Goal: Check status: Check status

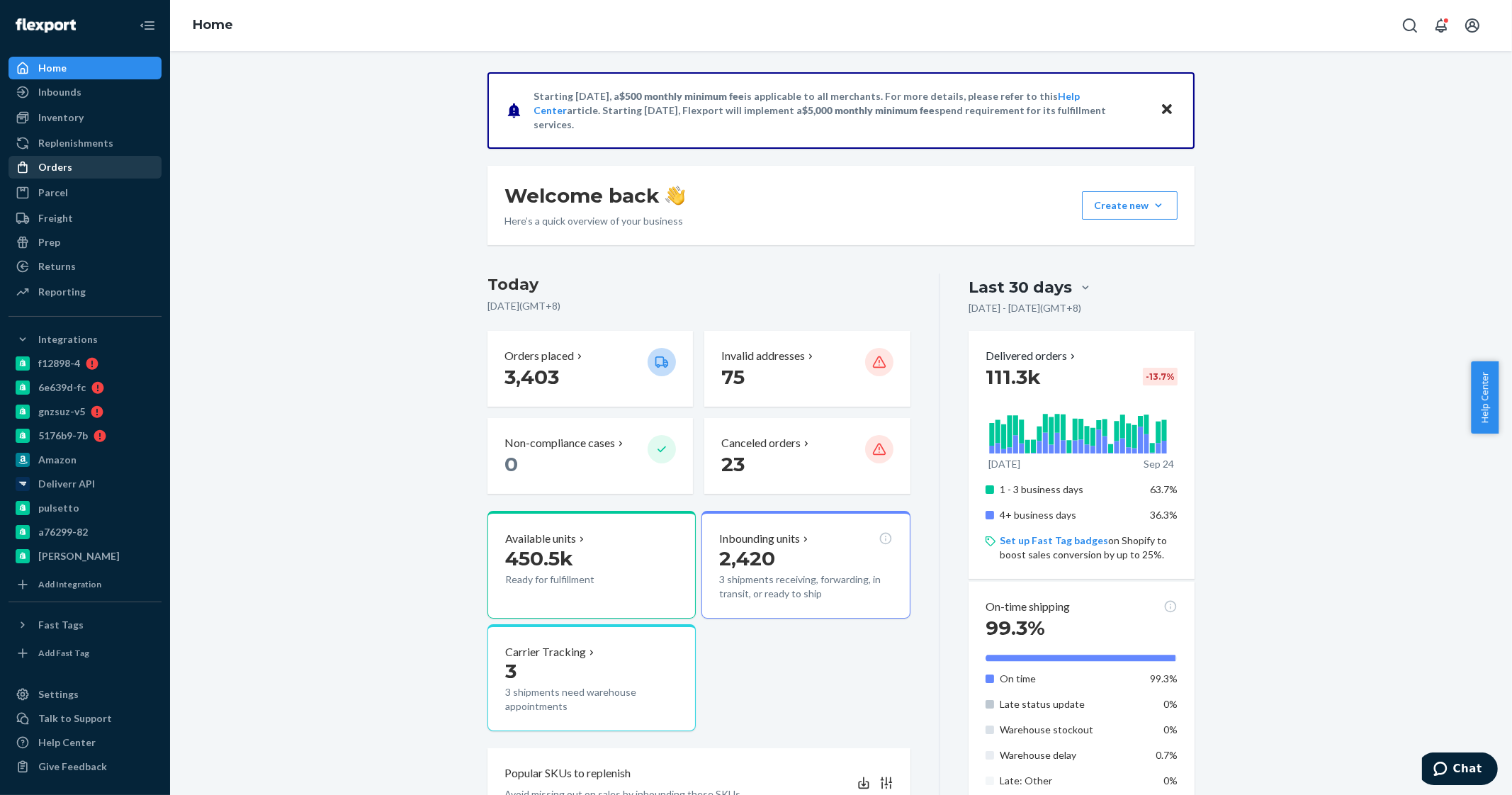
click at [43, 161] on div "Orders" at bounding box center [55, 166] width 34 height 14
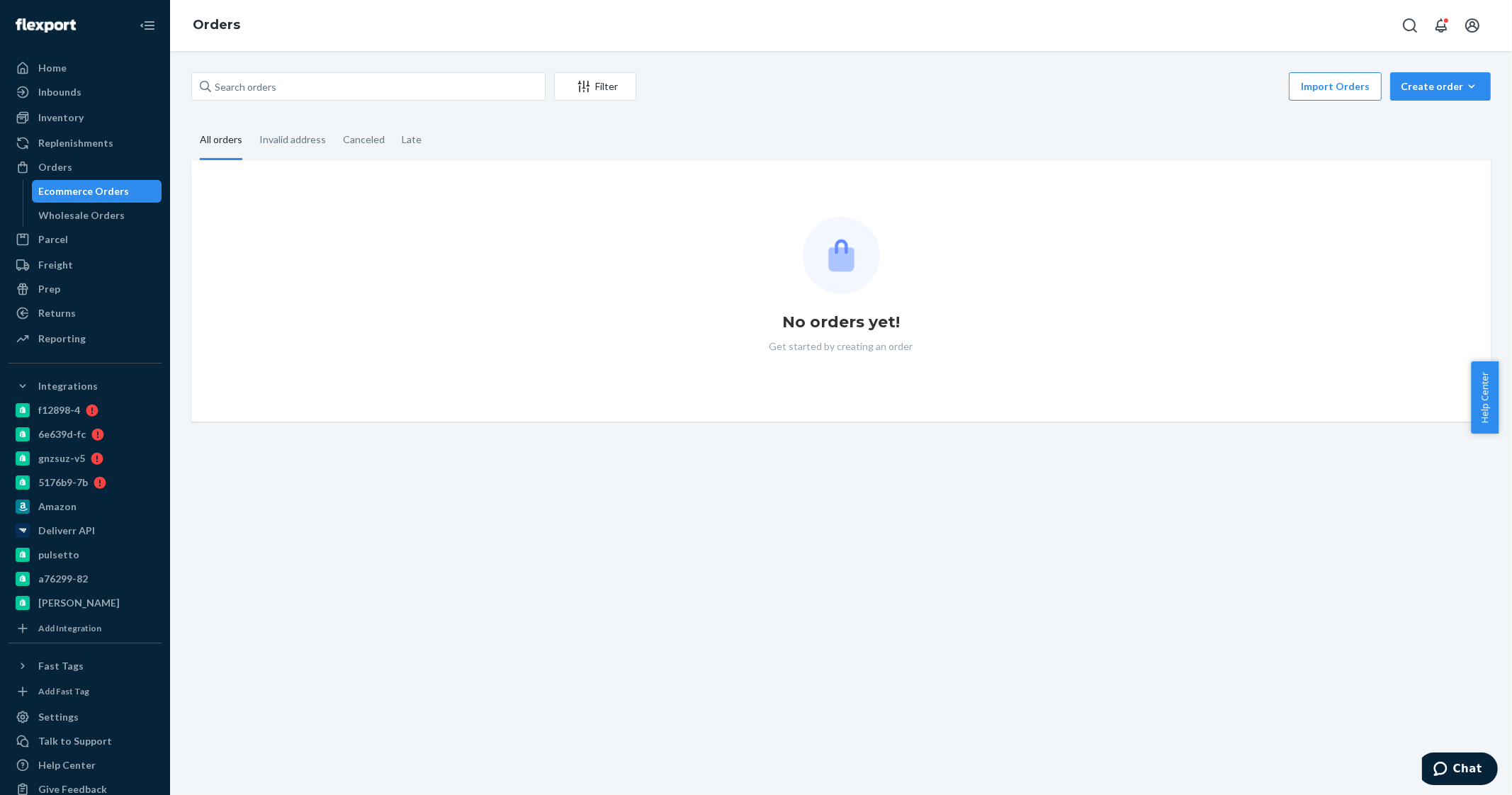
drag, startPoint x: 326, startPoint y: 70, endPoint x: 311, endPoint y: 93, distance: 27.5
click at [311, 93] on div "Filter Import Orders Create order Ecommerce order Removal order All orders Inva…" at bounding box center [842, 424] width 1343 height 744
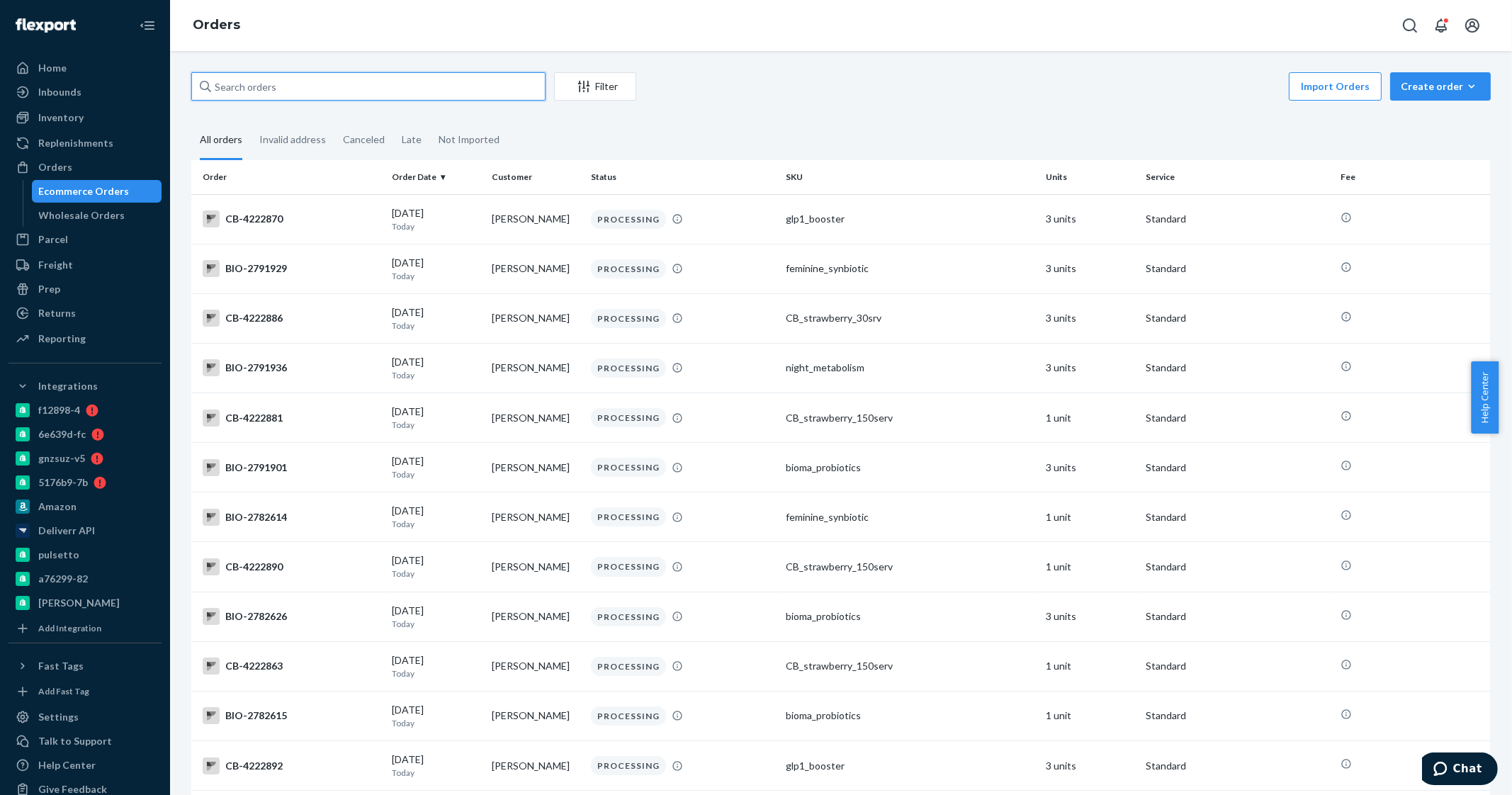
click at [311, 93] on input "text" at bounding box center [368, 86] width 354 height 28
paste input "2757040"
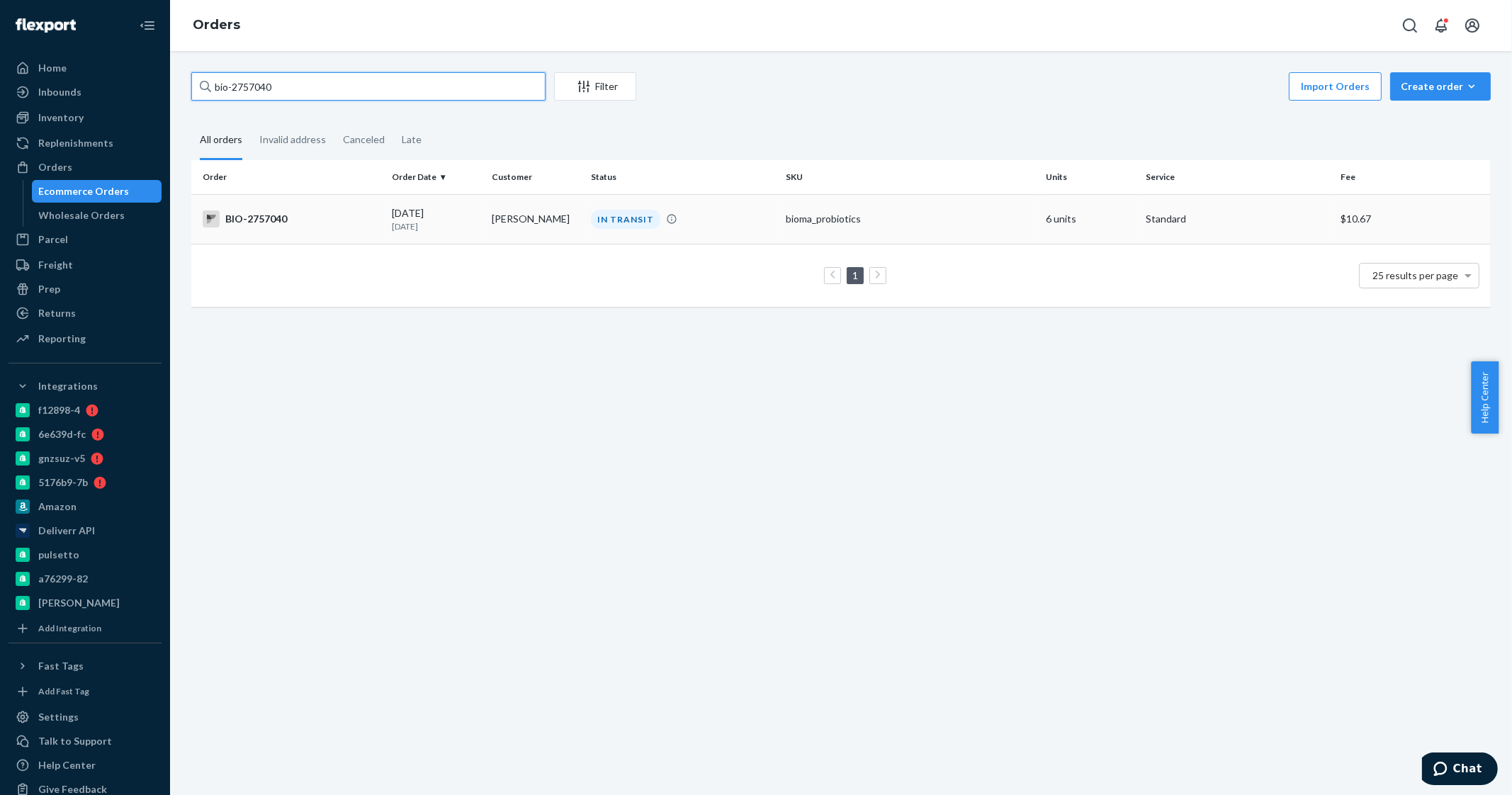
type input "bio-2757040"
click at [449, 202] on td "[DATE] [DATE]" at bounding box center [436, 219] width 100 height 50
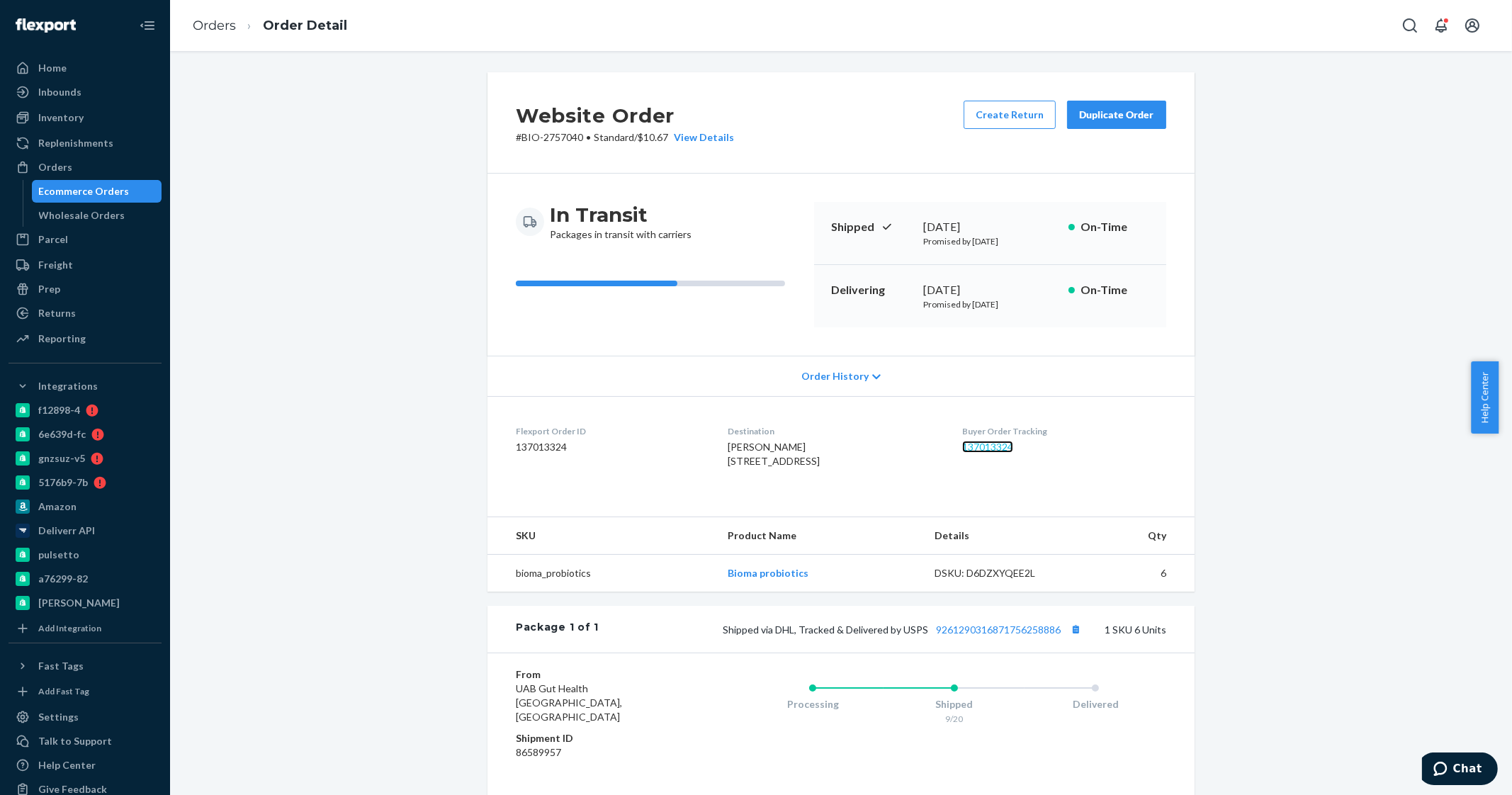
click at [979, 443] on link "137013324" at bounding box center [987, 446] width 51 height 12
click at [213, 28] on link "Orders" at bounding box center [214, 25] width 43 height 16
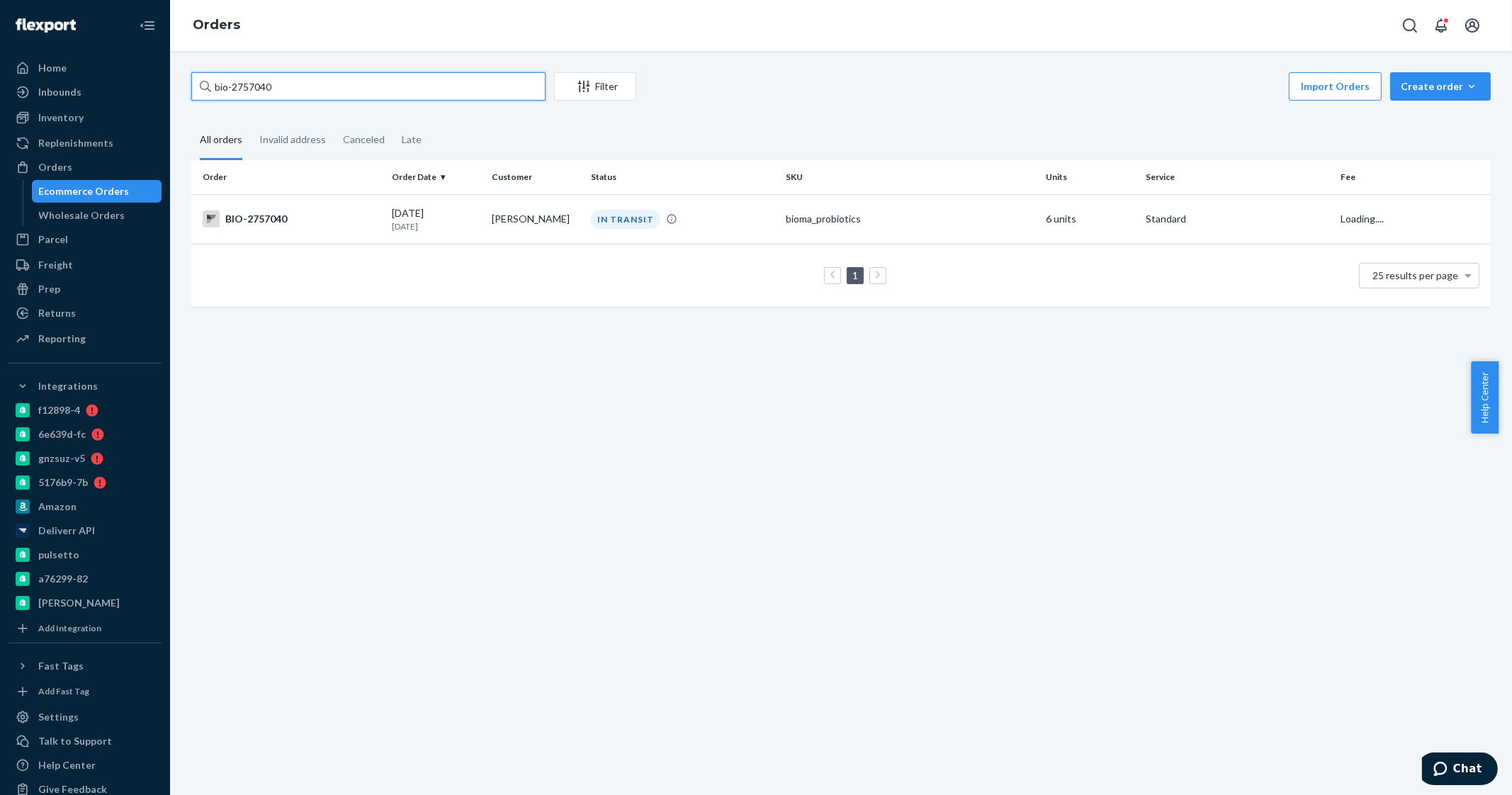
click at [311, 84] on input "bio-2757040" at bounding box center [368, 86] width 354 height 28
type input "bio-2645863"
click at [464, 210] on div "[DATE] [DATE]" at bounding box center [436, 220] width 89 height 26
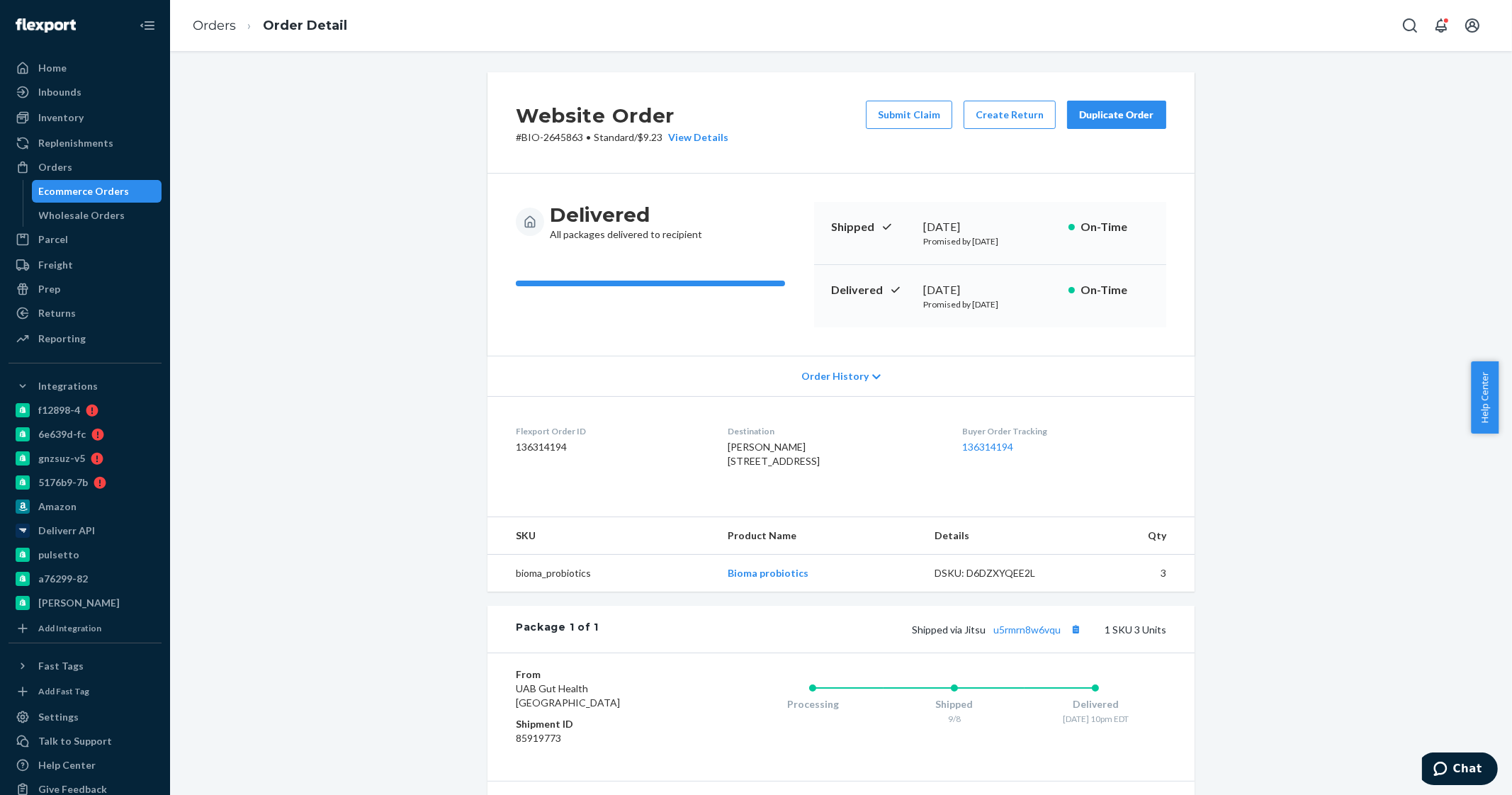
click at [995, 441] on dd "136314194" at bounding box center [1064, 447] width 204 height 14
click at [994, 442] on link "136314194" at bounding box center [987, 446] width 51 height 12
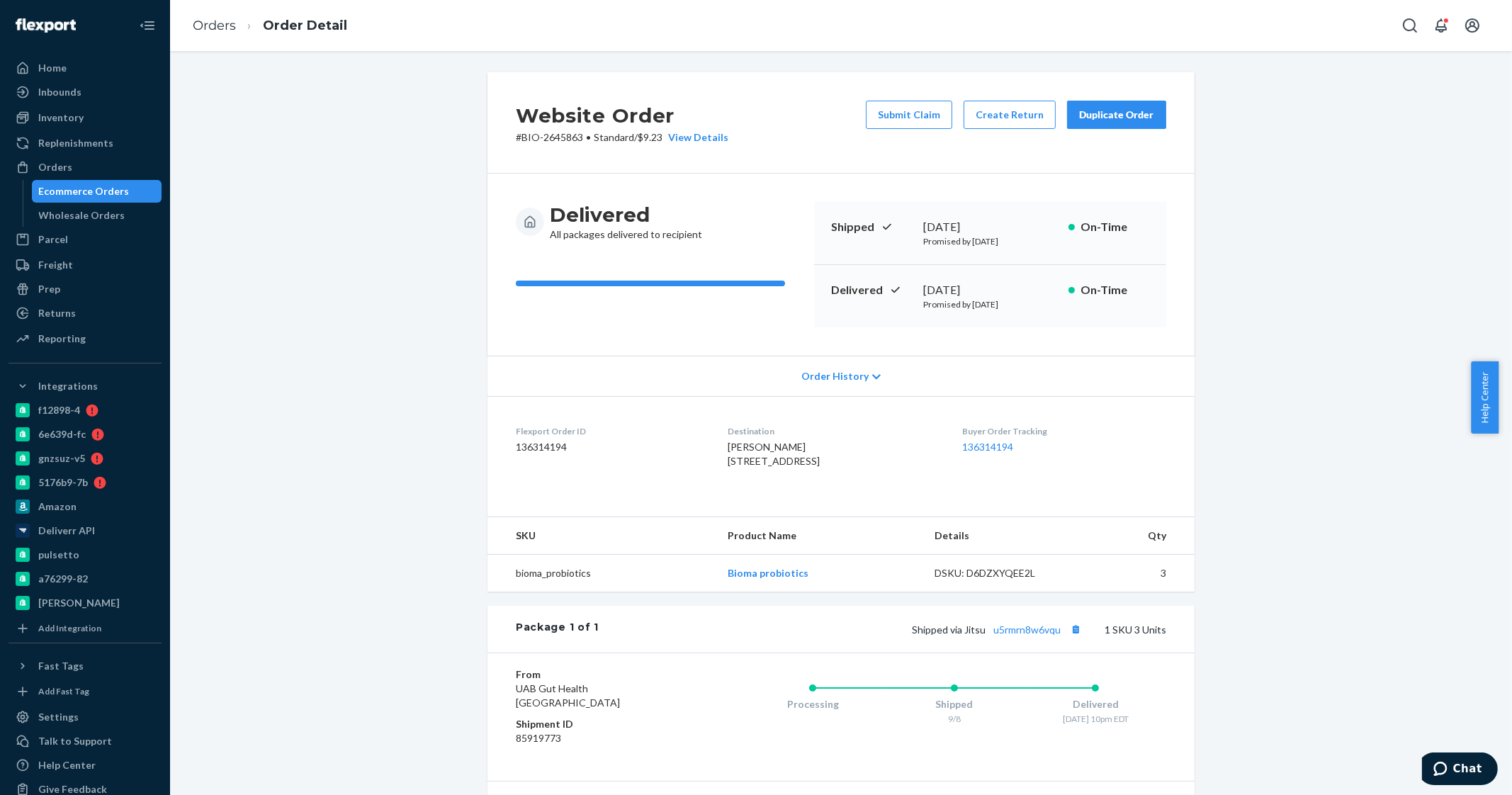
click at [199, 0] on div "Orders Order Detail" at bounding box center [842, 25] width 1343 height 51
click at [206, 26] on link "Orders" at bounding box center [214, 25] width 43 height 16
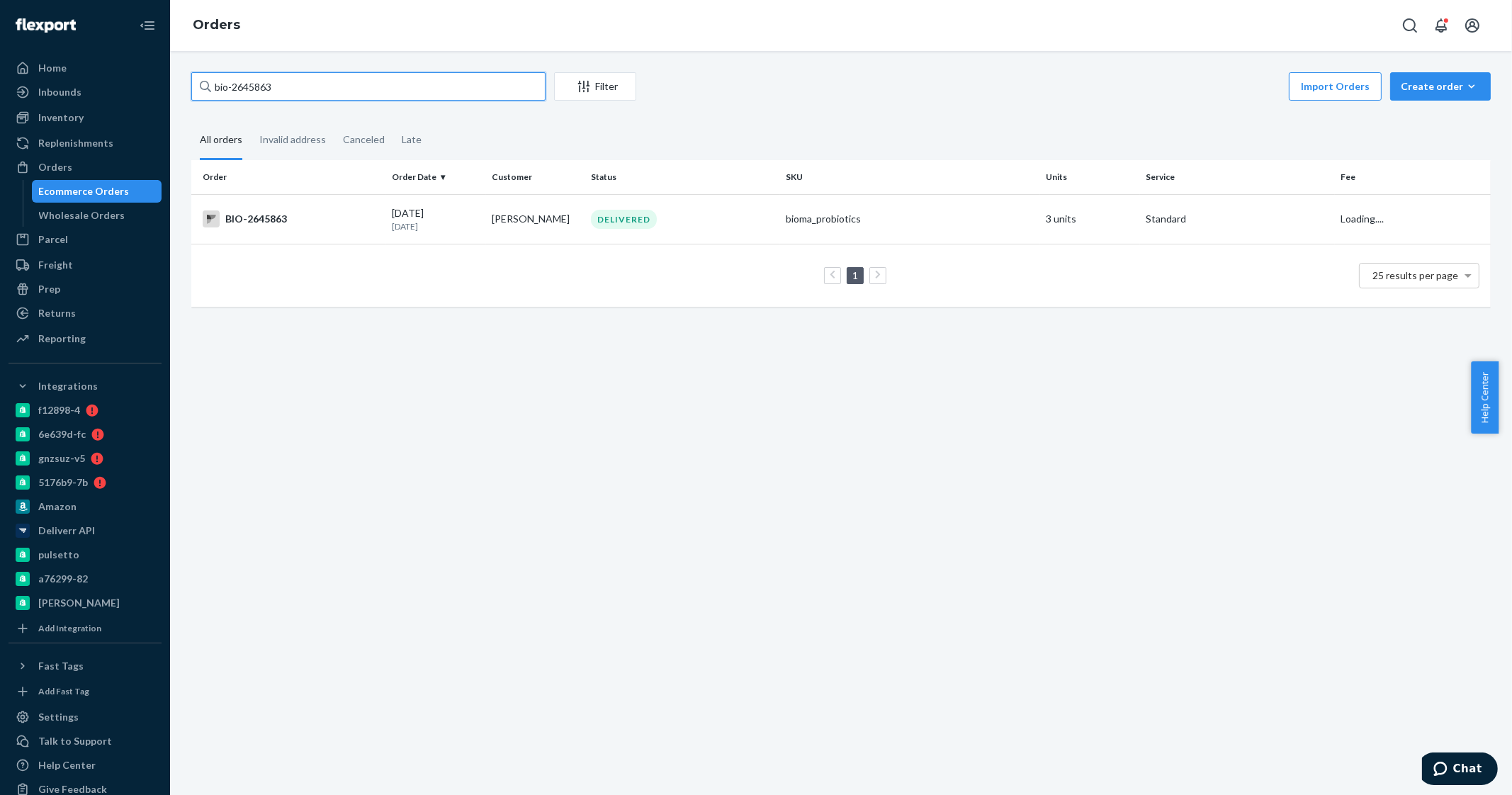
click at [312, 89] on input "bio-2645863" at bounding box center [368, 86] width 354 height 28
type input "bio-2785565"
click at [607, 205] on td "INVALID ADDRESS" at bounding box center [683, 219] width 194 height 50
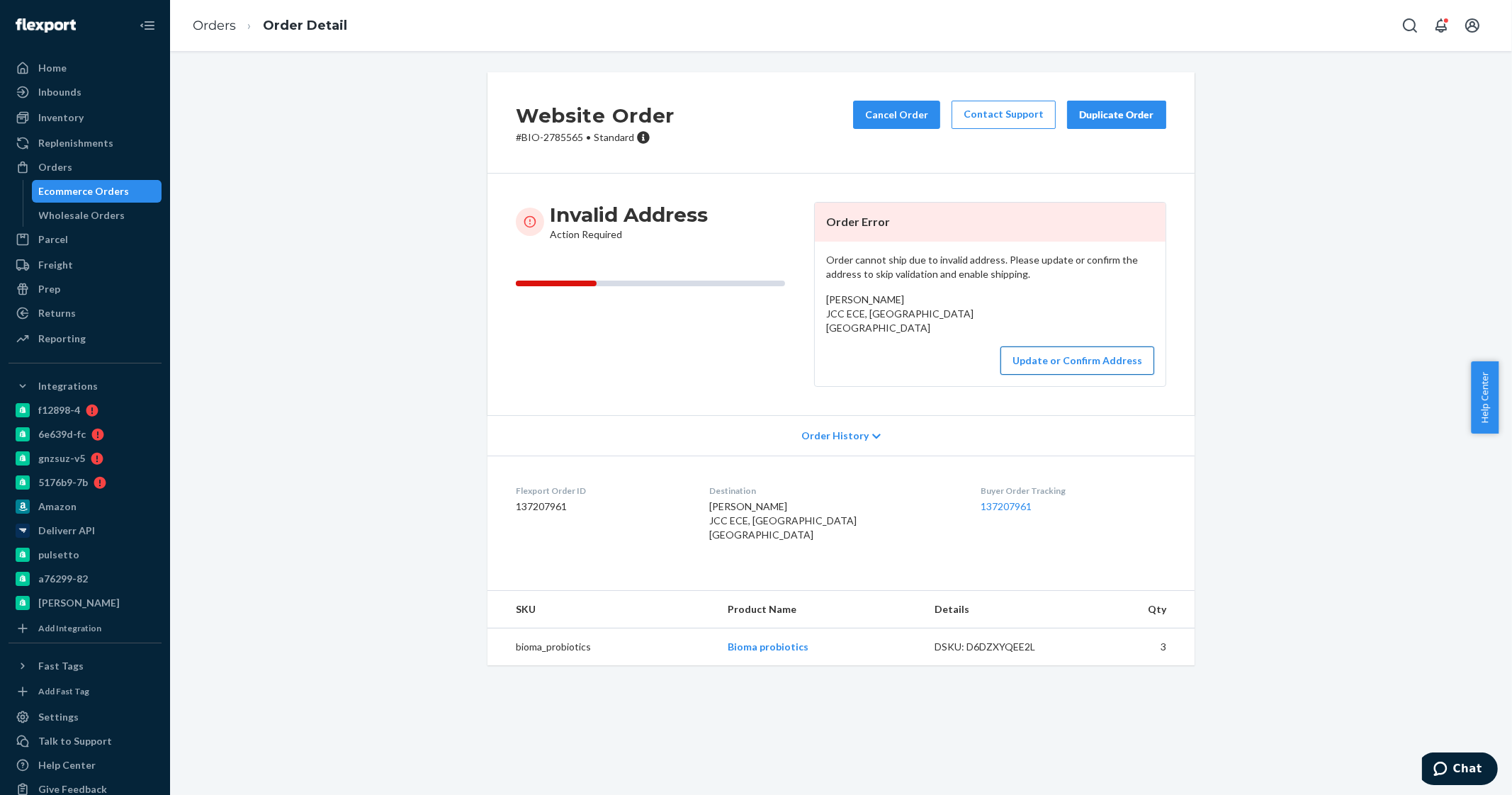
click at [1037, 368] on button "Update or Confirm Address" at bounding box center [1077, 361] width 153 height 28
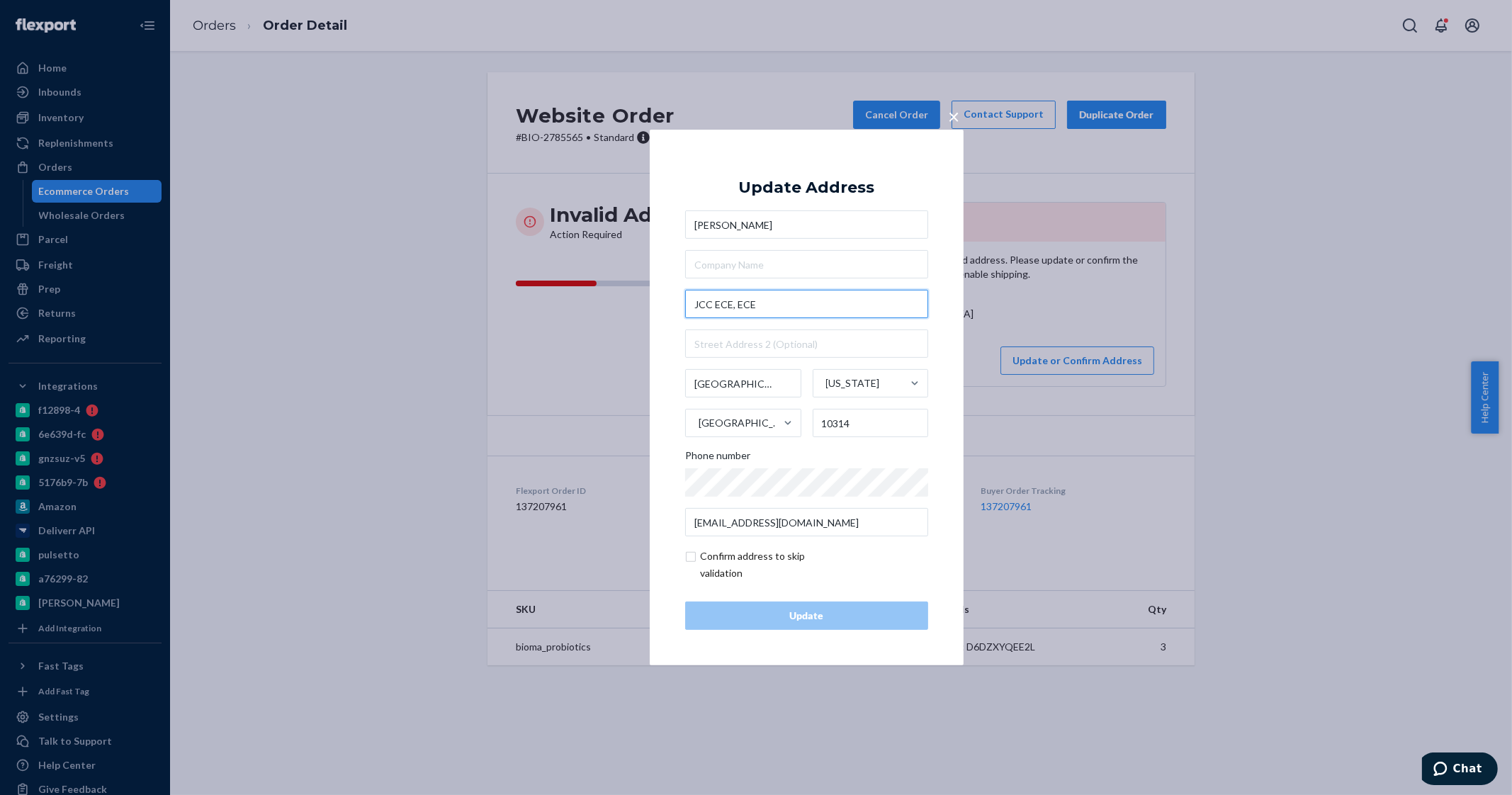
click at [755, 306] on input "JCC ECE, ECE" at bounding box center [807, 304] width 243 height 28
paste input "[STREET_ADDRESS]"
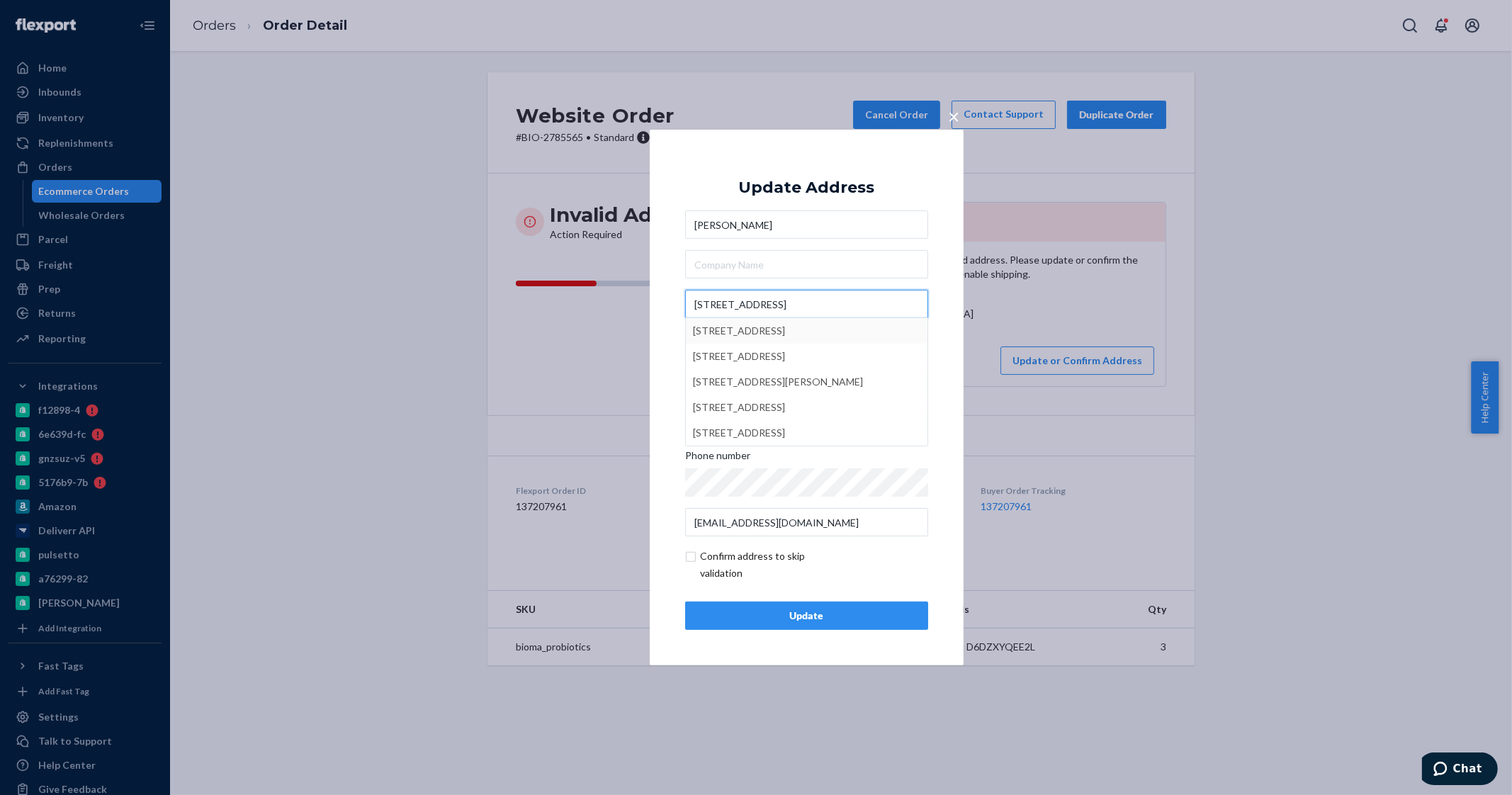
type input "[STREET_ADDRESS]"
type input "[GEOGRAPHIC_DATA] - [US_STATE]"
type input "[STREET_ADDRESS]"
click at [857, 609] on div "Update" at bounding box center [807, 615] width 219 height 14
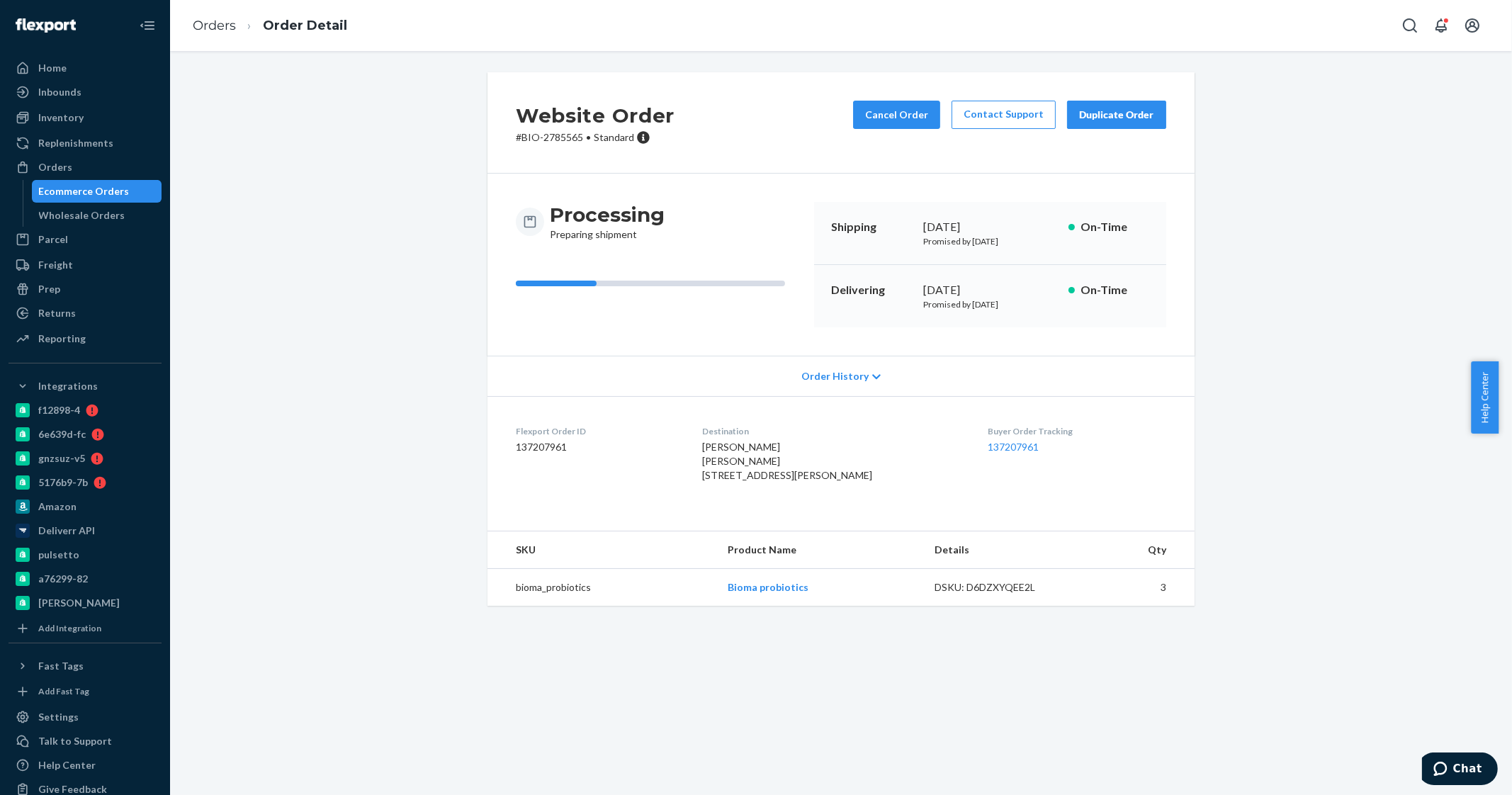
click at [214, 12] on ol "Orders Order Detail" at bounding box center [269, 25] width 177 height 42
click at [211, 21] on link "Orders" at bounding box center [214, 25] width 43 height 16
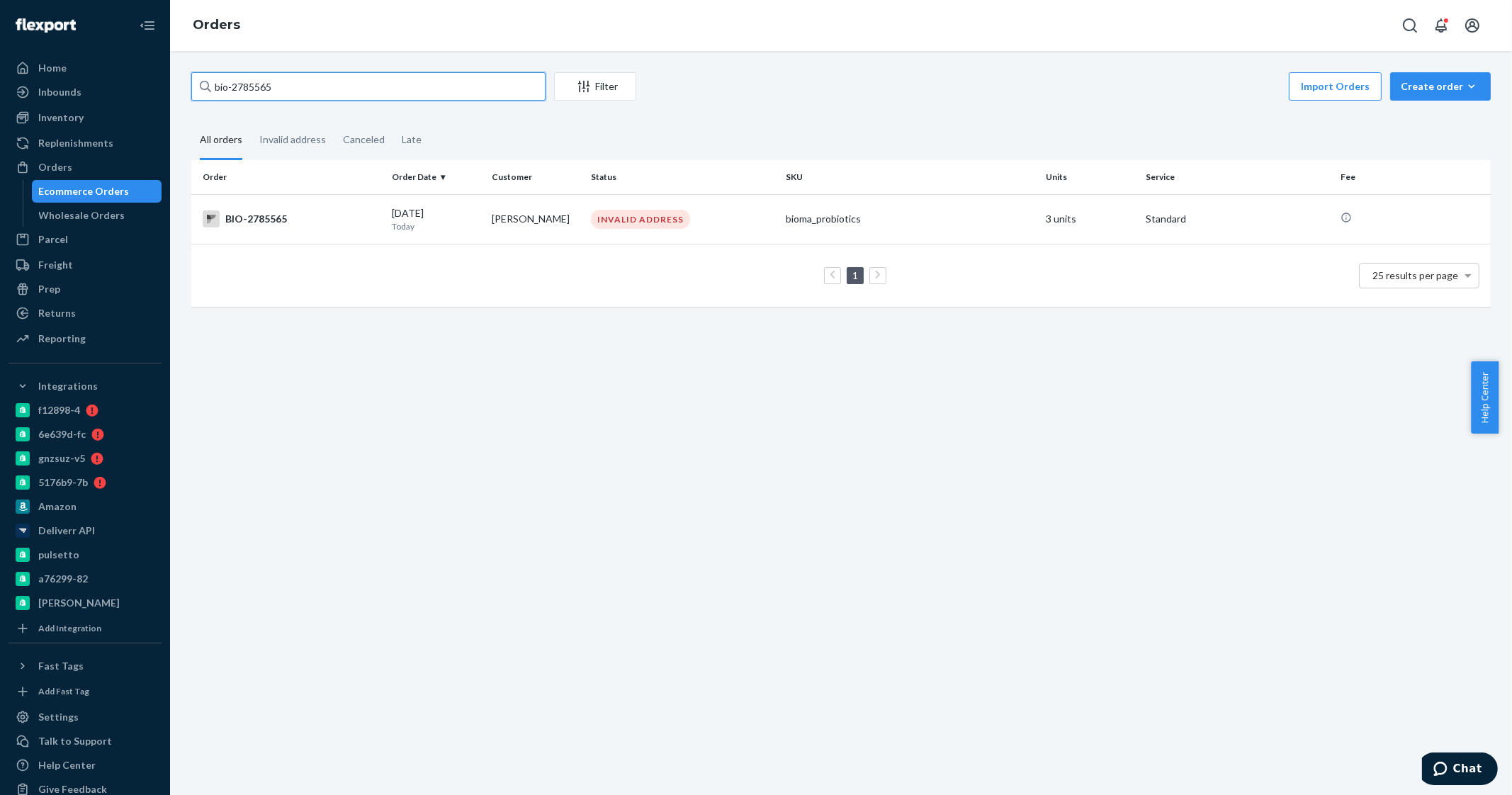
click at [435, 83] on input "bio-2785565" at bounding box center [368, 86] width 354 height 28
paste input "06873"
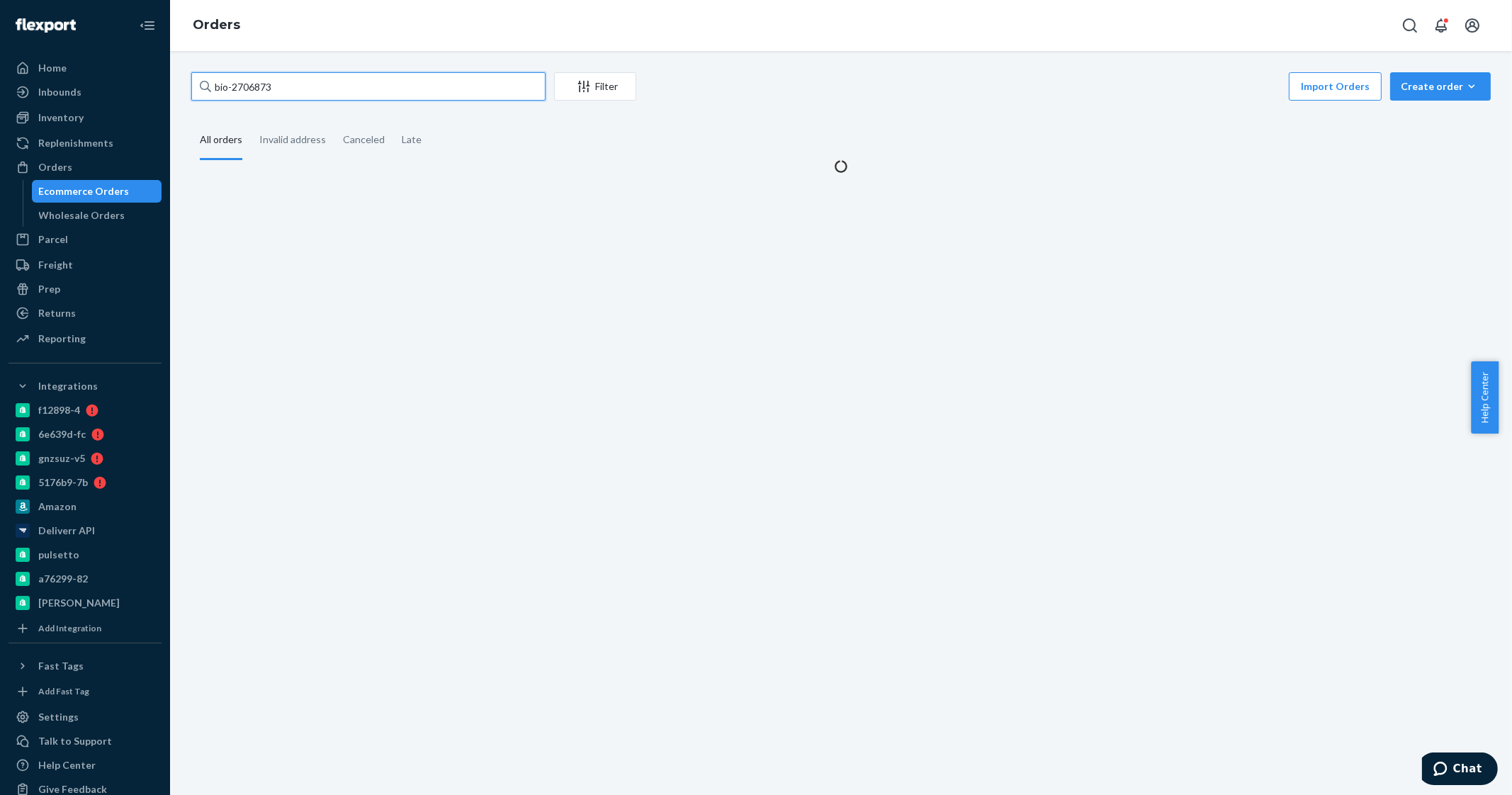
type input "bio-2706873"
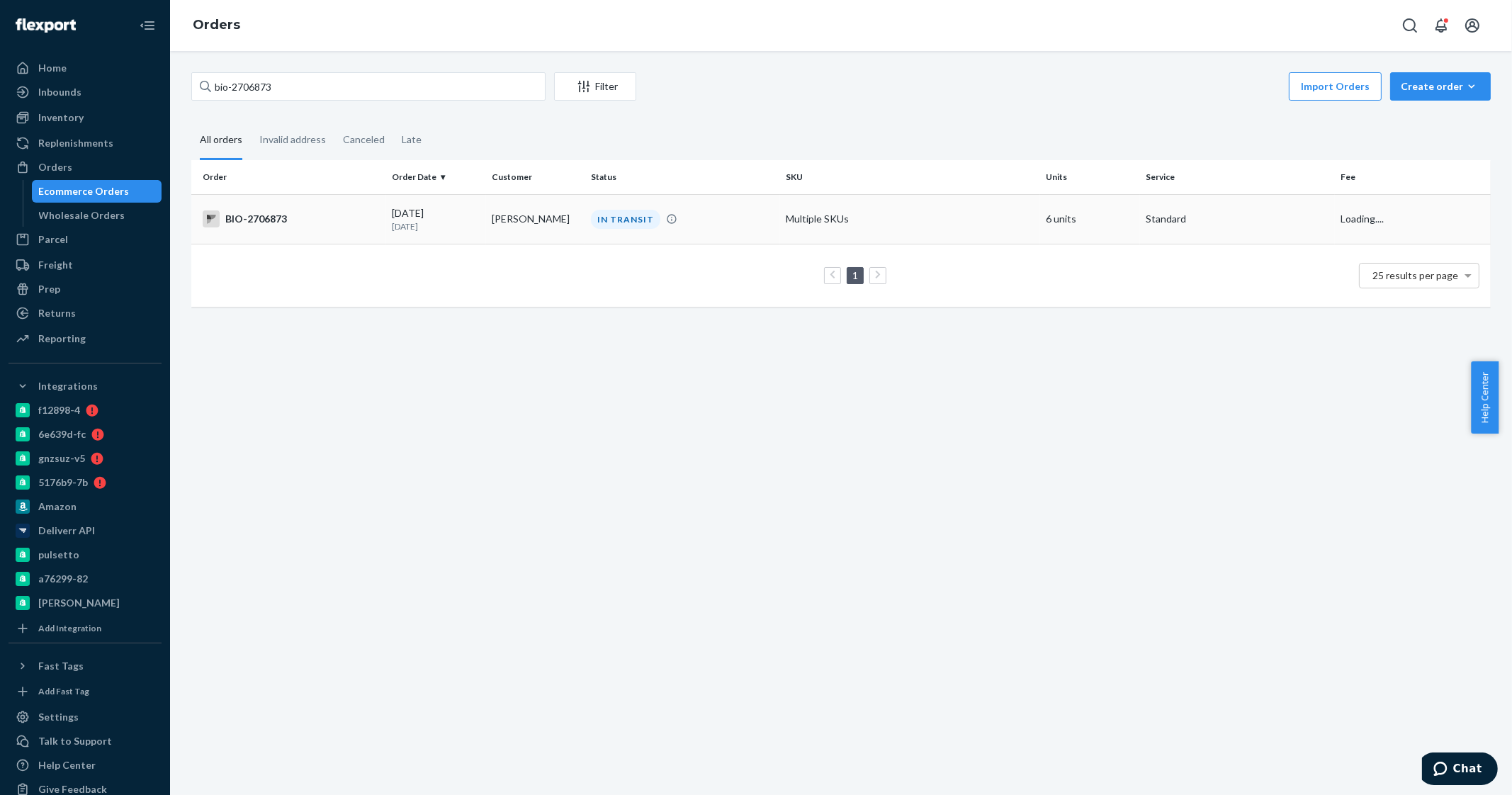
click at [517, 206] on td "[PERSON_NAME]" at bounding box center [536, 219] width 100 height 50
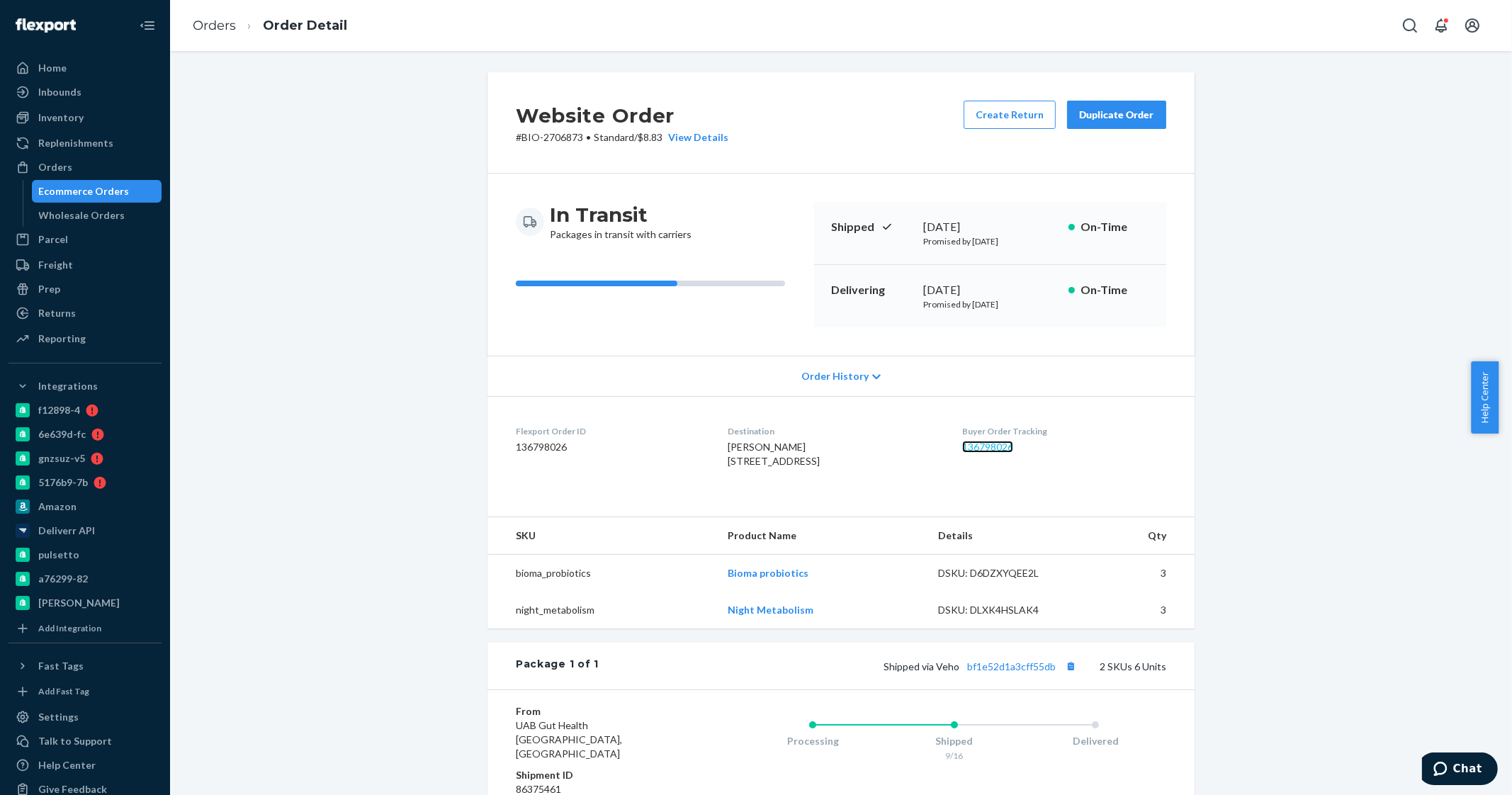
click at [990, 443] on link "136798026" at bounding box center [987, 446] width 51 height 12
click at [223, 8] on ol "Orders Order Detail" at bounding box center [269, 25] width 177 height 42
click at [218, 21] on link "Orders" at bounding box center [214, 25] width 43 height 16
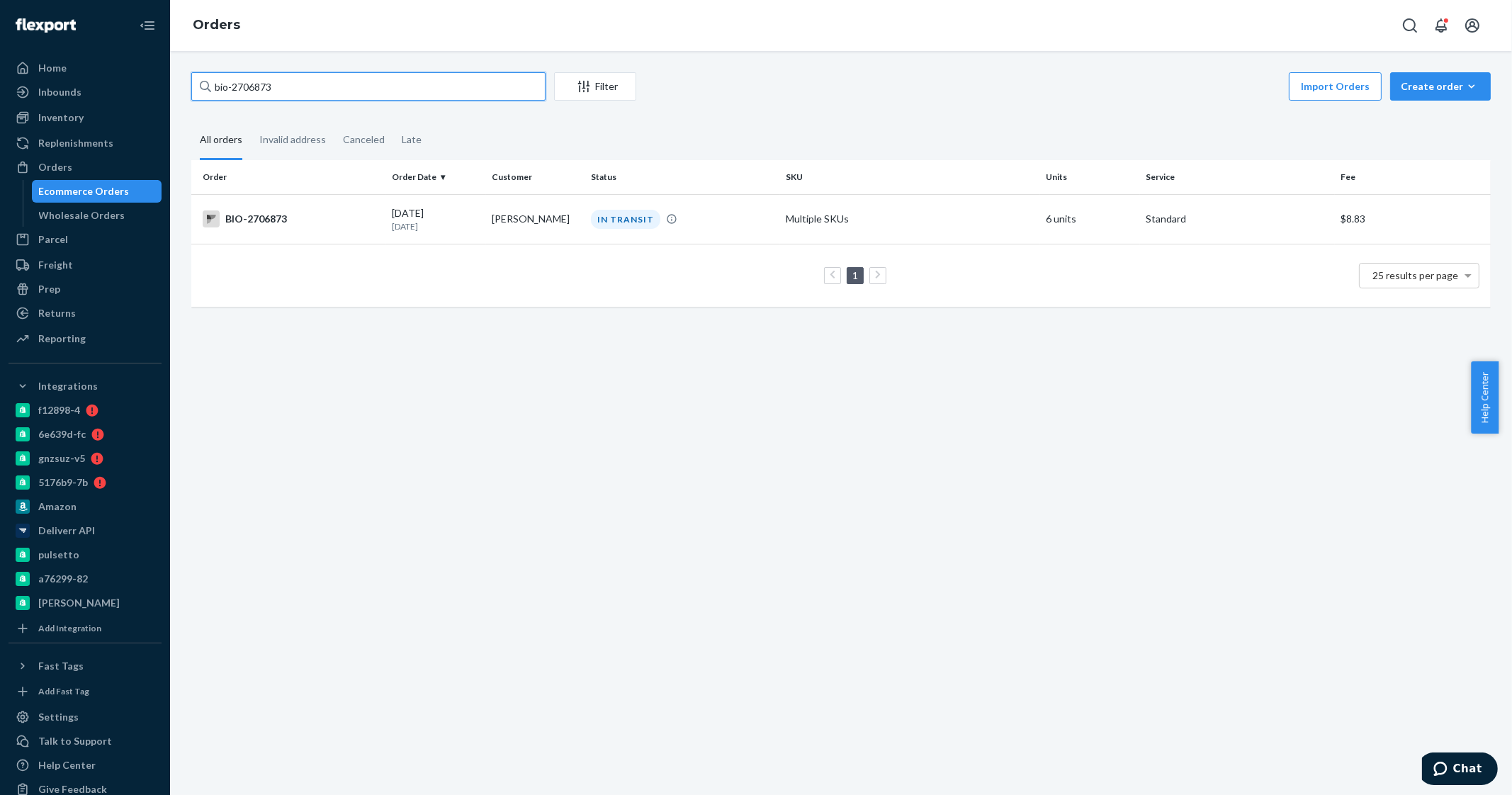
click at [341, 84] on input "bio-2706873" at bounding box center [368, 86] width 354 height 28
type input "bio-2762993"
click at [515, 221] on td "[PERSON_NAME]" at bounding box center [536, 219] width 100 height 50
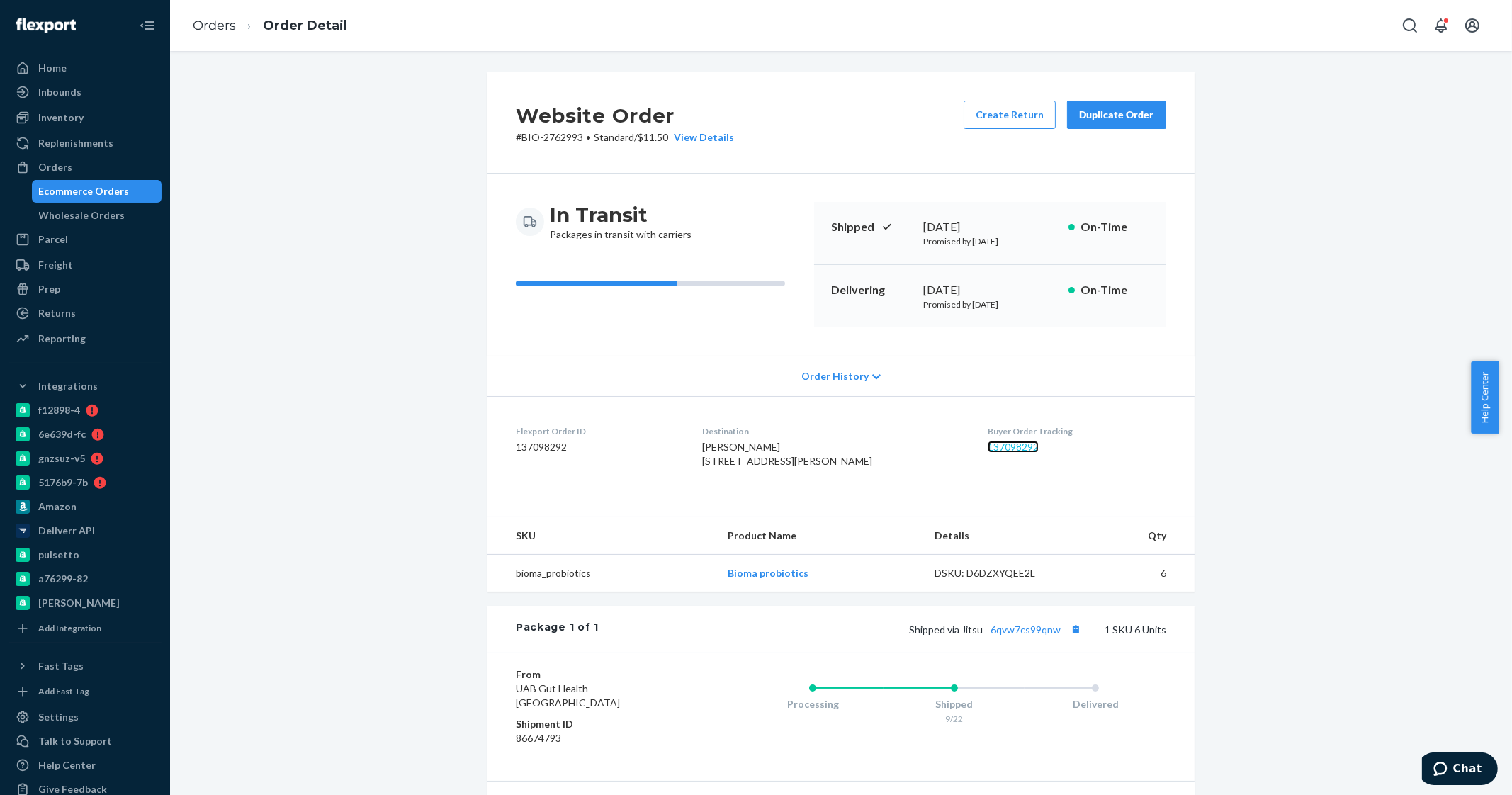
click at [1000, 441] on link "137098292" at bounding box center [1014, 446] width 51 height 12
click at [209, 26] on link "Orders" at bounding box center [214, 25] width 43 height 16
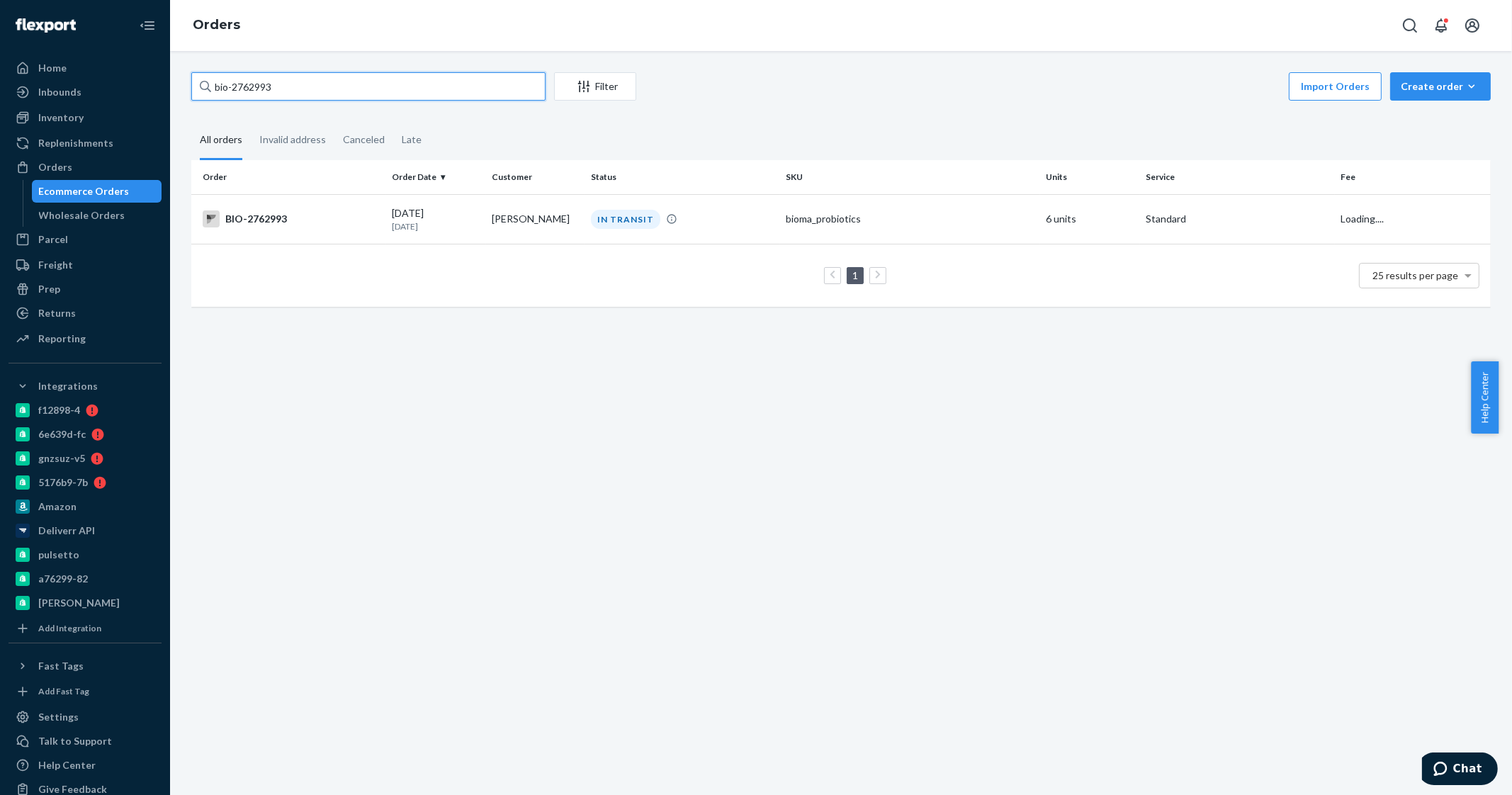
click at [330, 88] on input "bio-2762993" at bounding box center [368, 86] width 354 height 28
type input "bio-2391443"
click at [546, 213] on td "[PERSON_NAME]" at bounding box center [536, 219] width 100 height 50
